Goal: Use online tool/utility: Utilize a website feature to perform a specific function

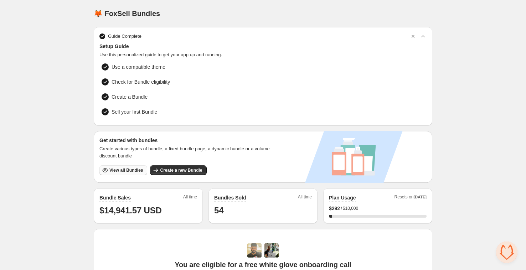
click at [128, 123] on span "View all Bundles" at bounding box center [126, 171] width 34 height 6
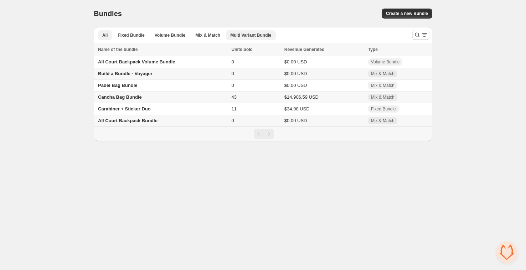
click at [256, 36] on span "Multi Variant Bundle" at bounding box center [250, 35] width 41 height 6
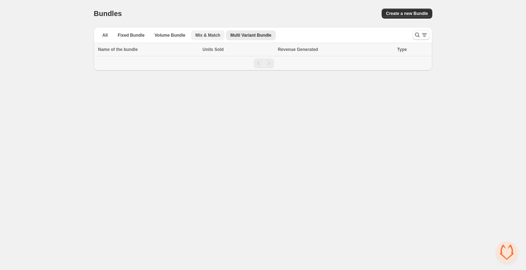
click at [203, 35] on span "Mix & Match" at bounding box center [207, 35] width 25 height 6
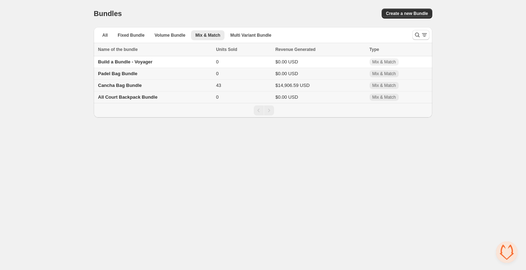
click at [127, 88] on span "Cancha Bag Bundle" at bounding box center [120, 85] width 44 height 5
